Goal: Communication & Community: Answer question/provide support

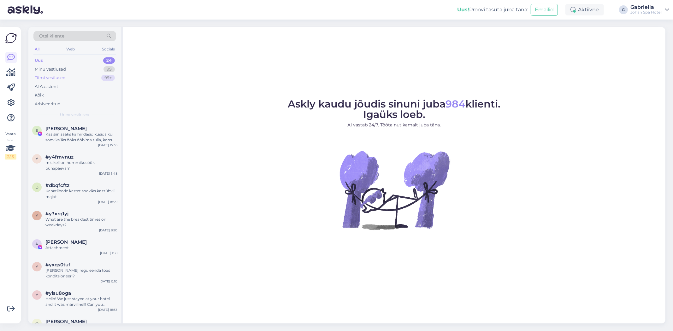
click at [87, 79] on div "Tiimi vestlused 99+" at bounding box center [74, 77] width 83 height 9
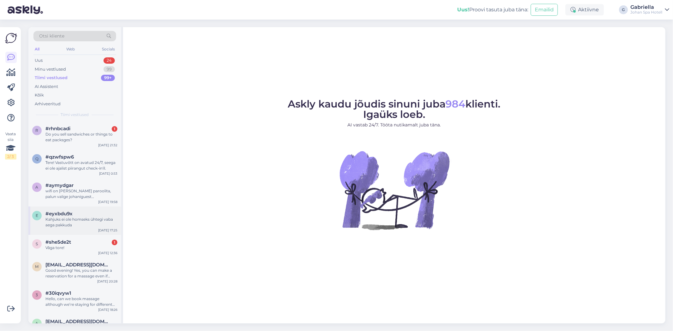
click at [101, 220] on div "Kahjuks ei ole homseks ühtegi vaba aega pakkuda" at bounding box center [81, 222] width 72 height 11
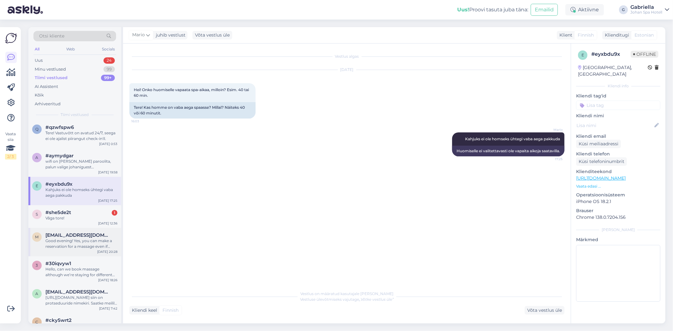
scroll to position [70, 0]
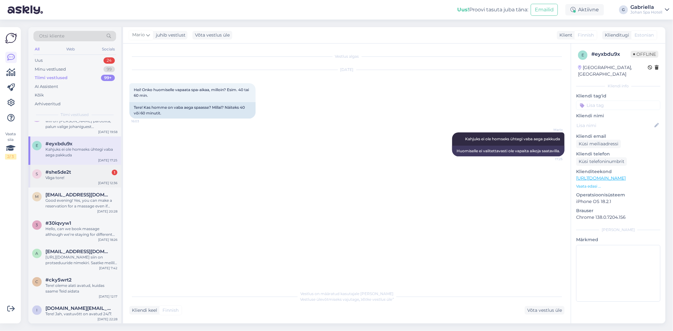
click at [81, 177] on div "Vâga tore!" at bounding box center [81, 178] width 72 height 6
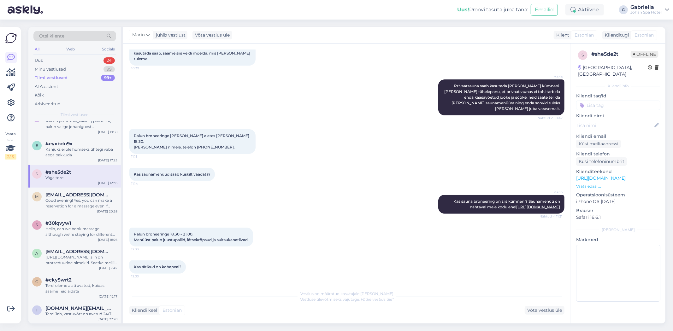
scroll to position [0, 0]
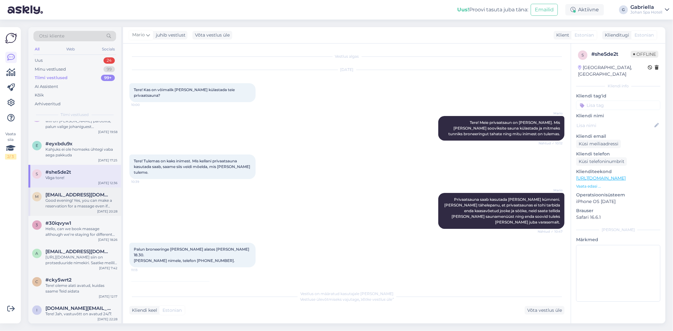
click at [68, 212] on div "m [EMAIL_ADDRESS][DOMAIN_NAME] Good evening! Yes, you can make a reservation fo…" at bounding box center [74, 202] width 93 height 28
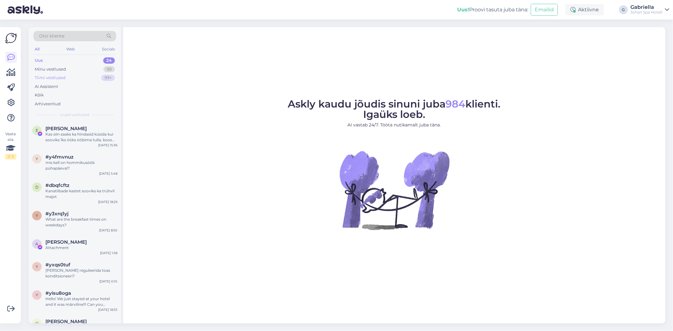
click at [73, 79] on div "Tiimi vestlused 99+" at bounding box center [74, 77] width 83 height 9
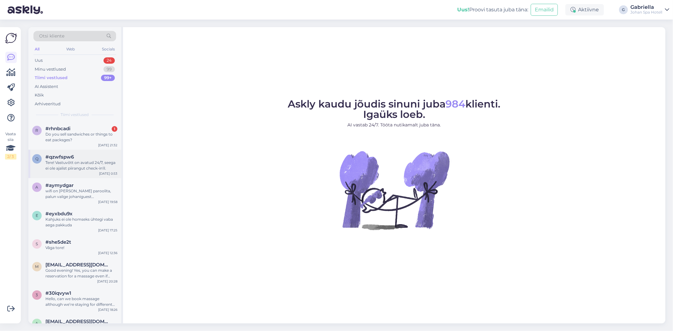
click at [87, 164] on div "Tere! Vastuvõtt on avatud 24/7, seega ei ole ajalist piirangut check-in'il." at bounding box center [81, 165] width 72 height 11
